Goal: Find specific page/section: Locate item on page

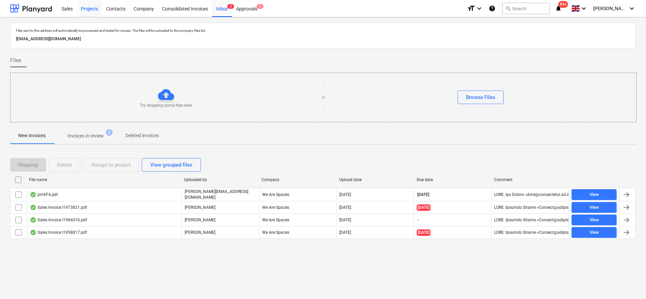
click at [93, 8] on div "Projects" at bounding box center [89, 8] width 25 height 17
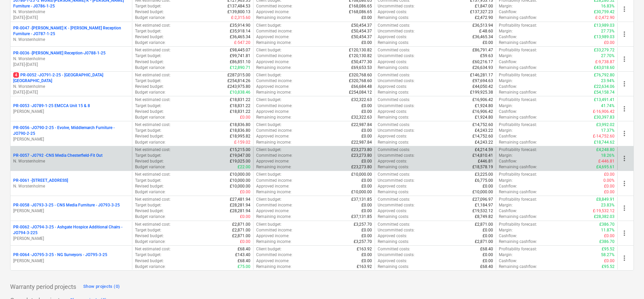
scroll to position [169, 0]
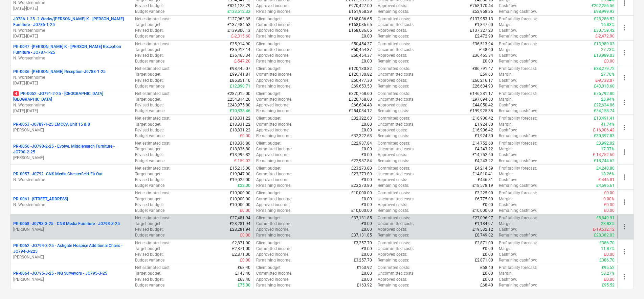
click at [91, 228] on p "[PERSON_NAME]" at bounding box center [71, 230] width 116 height 6
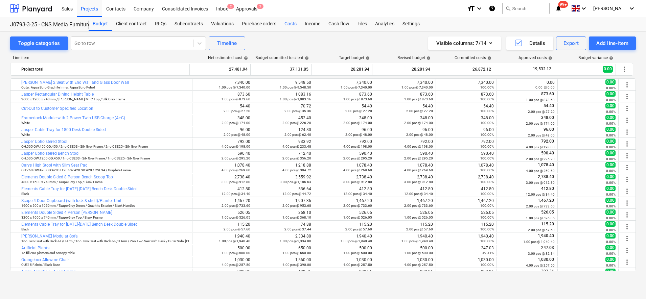
click at [288, 26] on div "Costs" at bounding box center [290, 24] width 20 height 14
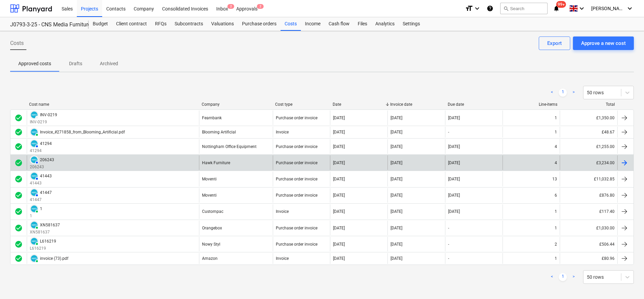
click at [113, 161] on div "AUTHORISED 206243 206243" at bounding box center [113, 163] width 172 height 15
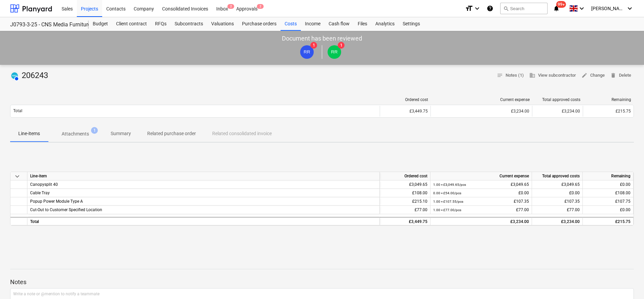
click at [76, 132] on p "Attachments" at bounding box center [75, 134] width 27 height 7
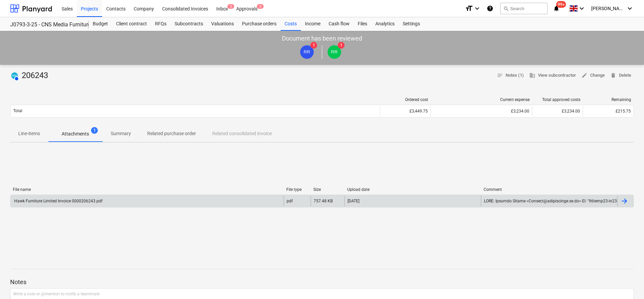
click at [178, 199] on div "Hawk Furniture Limited Invoice 0000206243.pdf" at bounding box center [146, 201] width 273 height 11
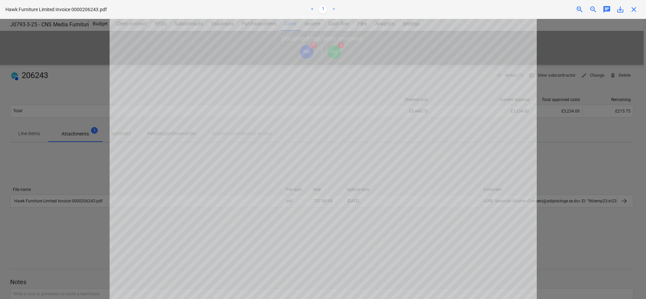
scroll to position [23, 0]
